Goal: Task Accomplishment & Management: Manage account settings

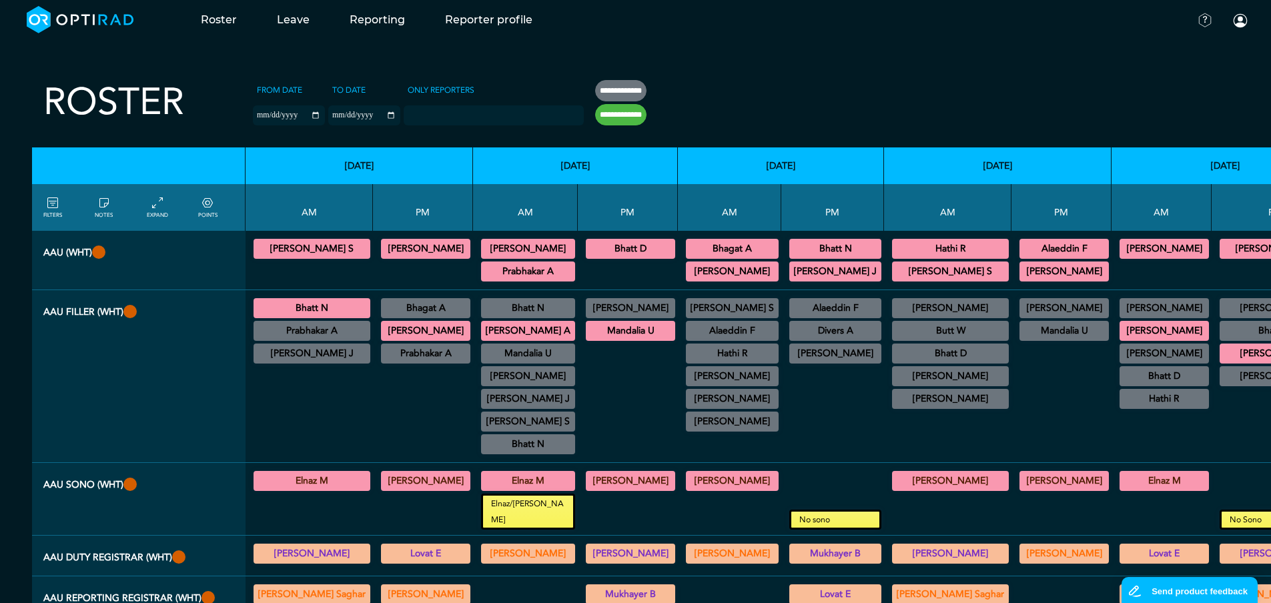
click at [799, 437] on div at bounding box center [833, 411] width 92 height 91
drag, startPoint x: 801, startPoint y: 506, endPoint x: 765, endPoint y: 503, distance: 36.2
click at [791, 512] on small "No sono" at bounding box center [835, 520] width 88 height 16
click at [811, 431] on div at bounding box center [833, 411] width 92 height 91
drag, startPoint x: 806, startPoint y: 508, endPoint x: 705, endPoint y: 494, distance: 101.6
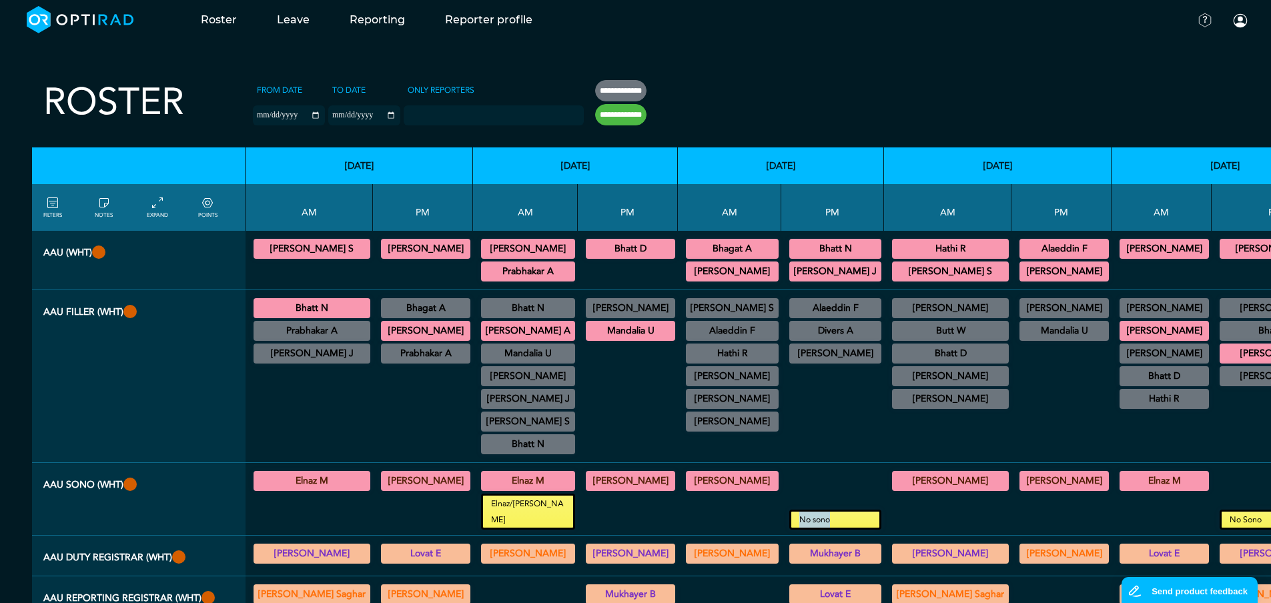
click at [705, 494] on tr "AAU Sono (WHT) Elnaz M General [DEMOGRAPHIC_DATA] 08:30 - 13:00 WGH [PERSON_NAM…" at bounding box center [885, 499] width 1707 height 73
click at [811, 434] on div at bounding box center [833, 411] width 92 height 91
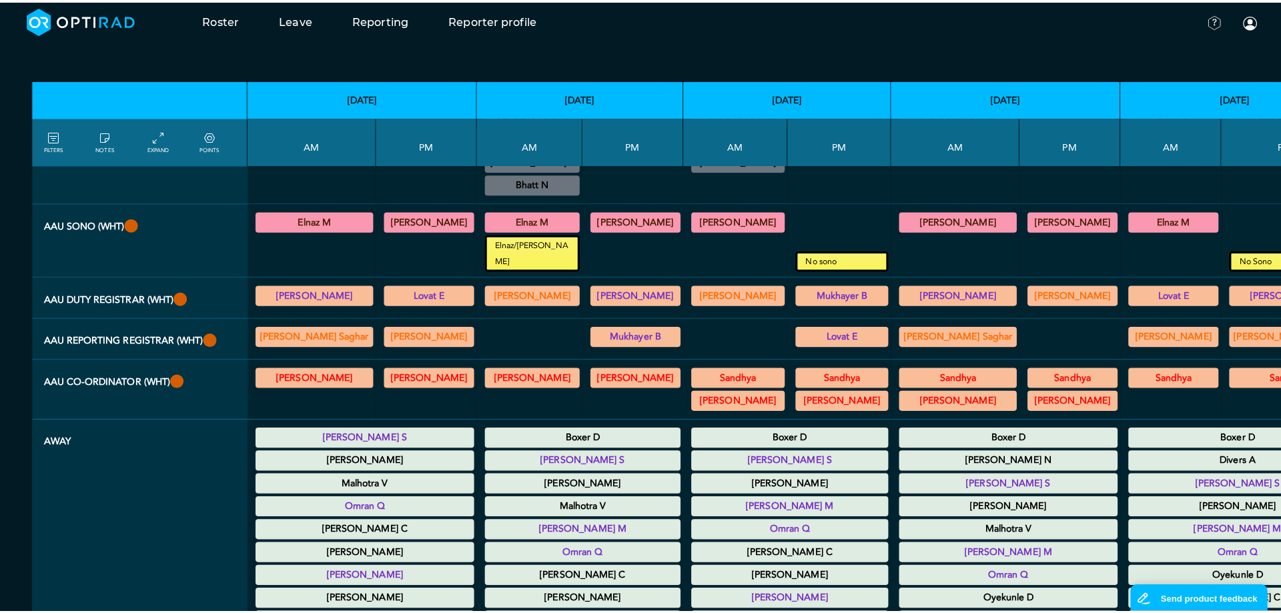
scroll to position [143, 0]
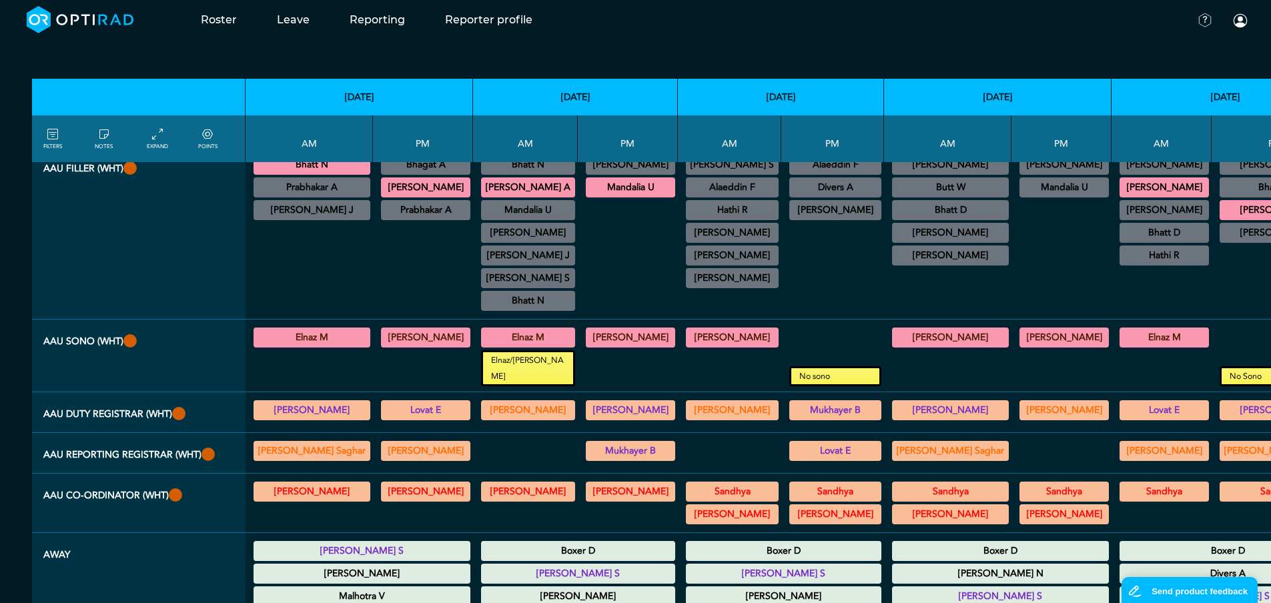
click at [56, 134] on icon at bounding box center [52, 134] width 11 height 15
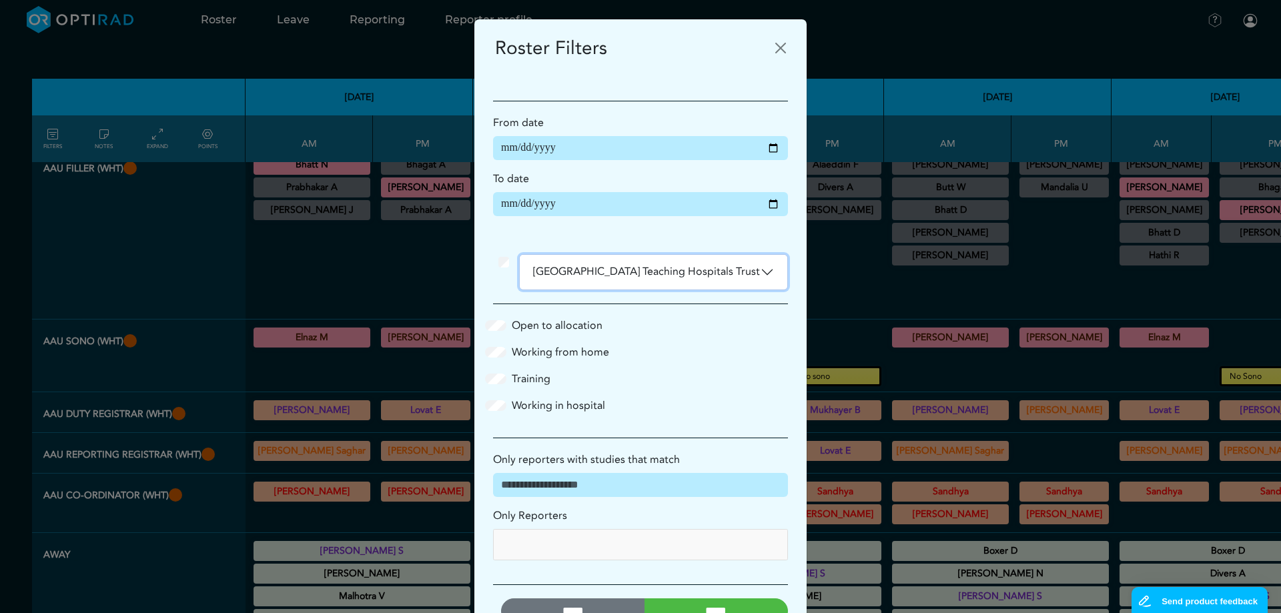
click at [694, 277] on button "[GEOGRAPHIC_DATA] Teaching Hospitals Trust" at bounding box center [654, 272] width 268 height 35
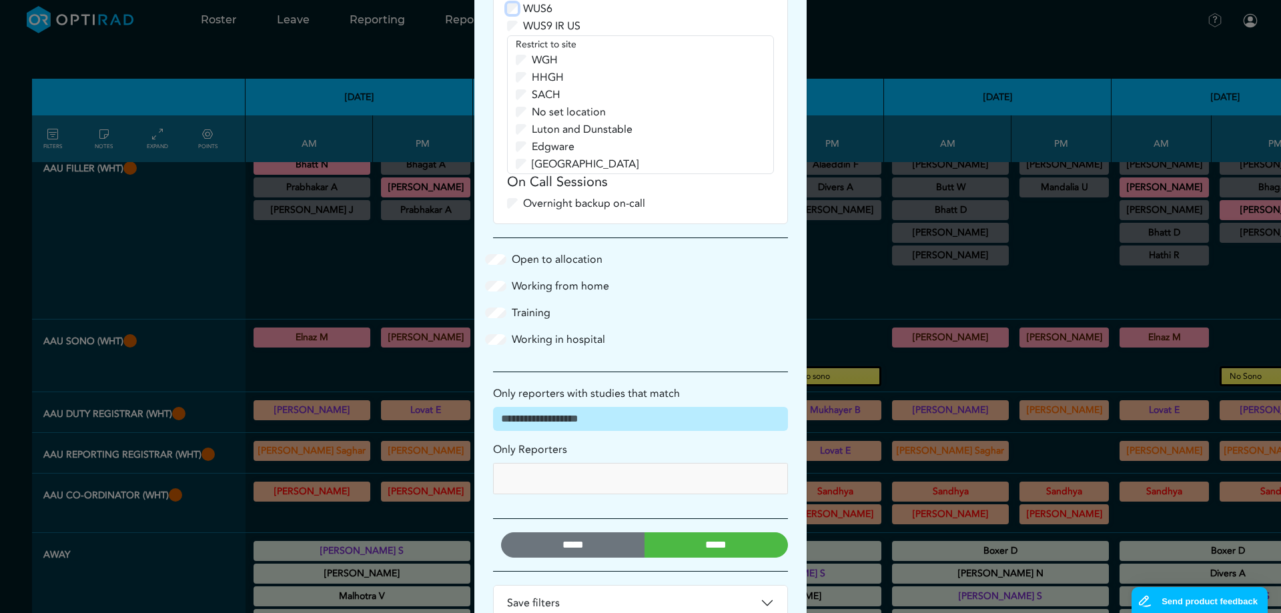
scroll to position [1449, 0]
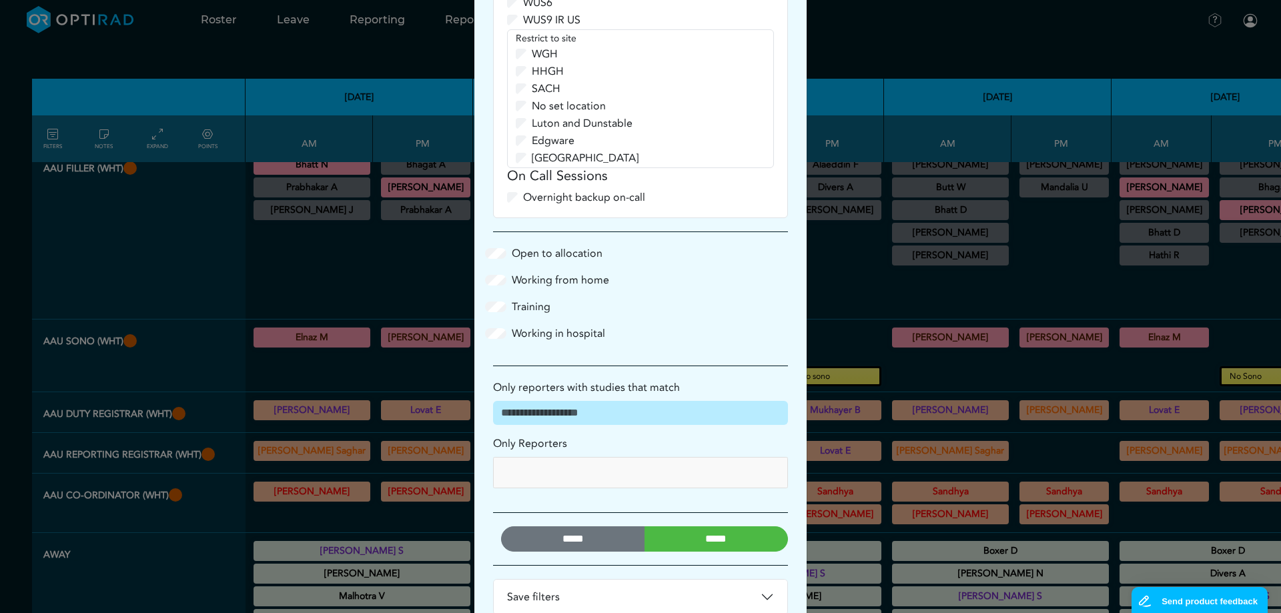
click at [697, 526] on input "*****" at bounding box center [717, 538] width 144 height 25
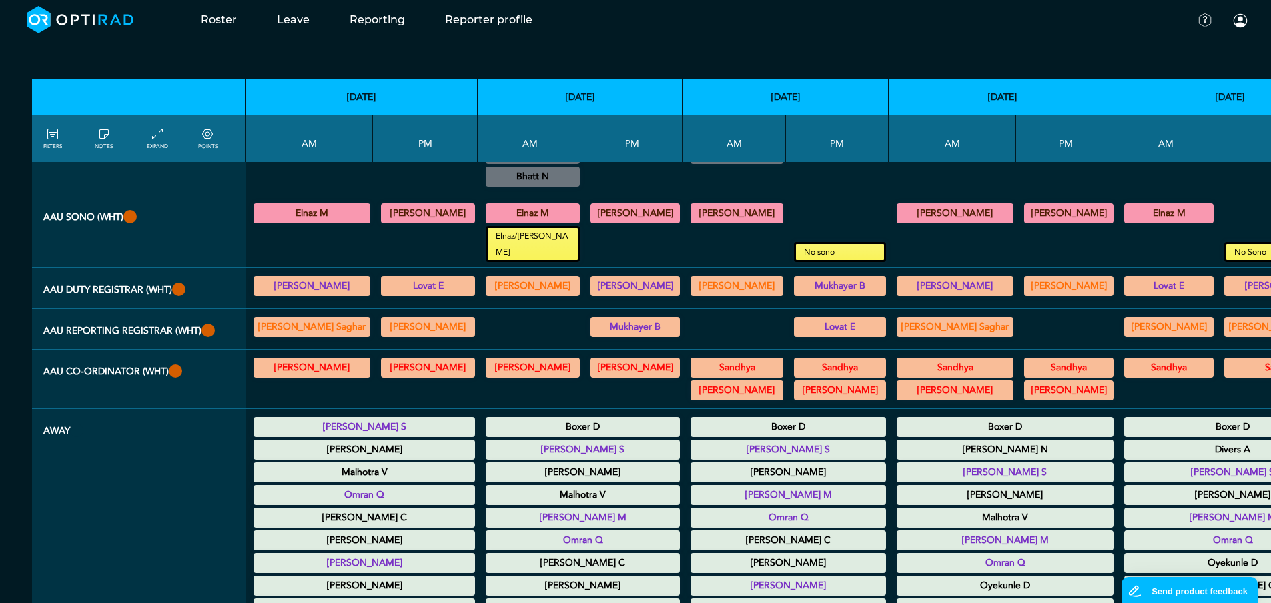
scroll to position [267, 0]
